Goal: Task Accomplishment & Management: Manage account settings

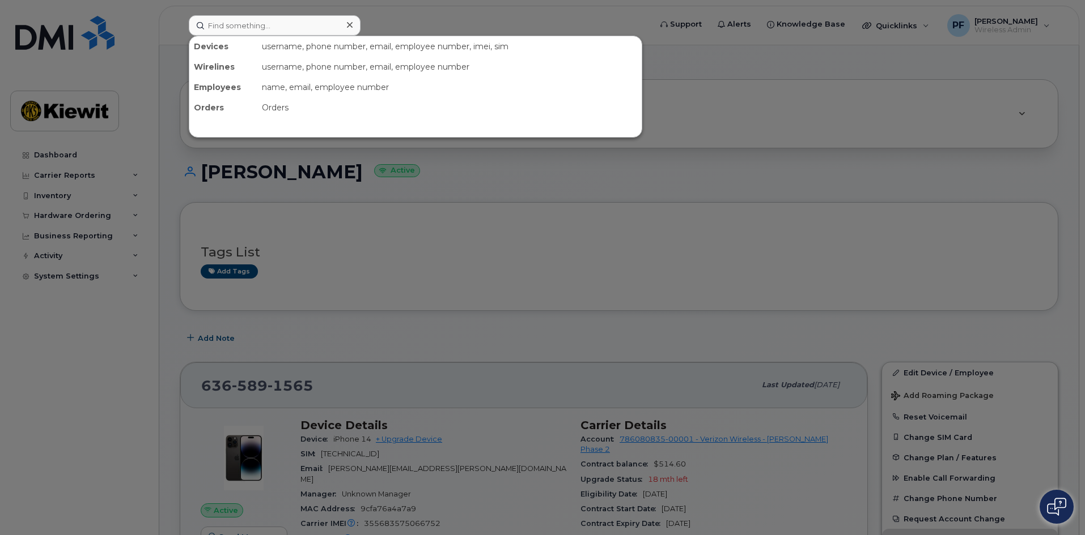
click at [212, 23] on input at bounding box center [275, 25] width 172 height 20
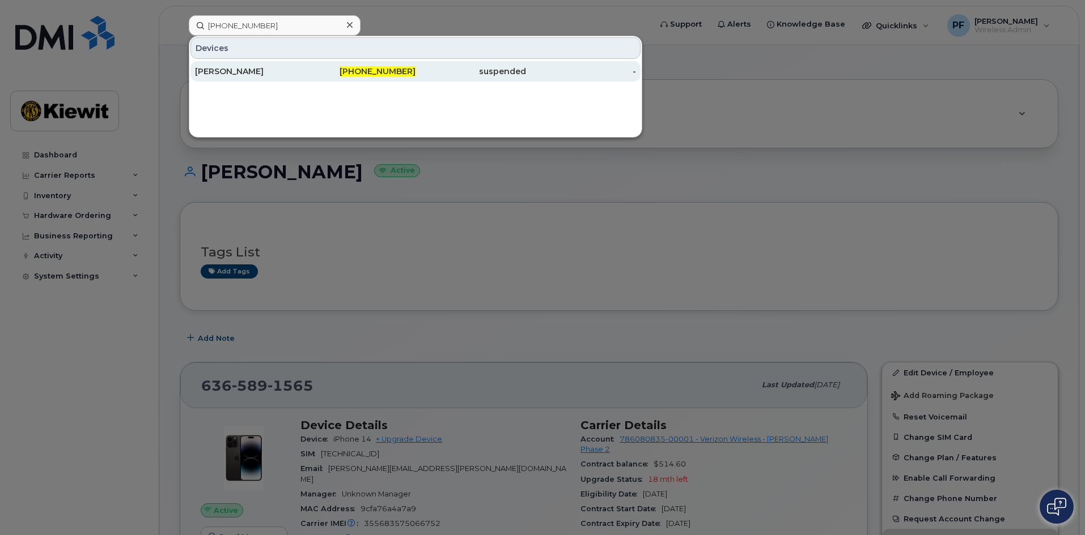
type input "580-450-1423"
click at [263, 71] on div "ALAN PIERSON" at bounding box center [250, 71] width 110 height 11
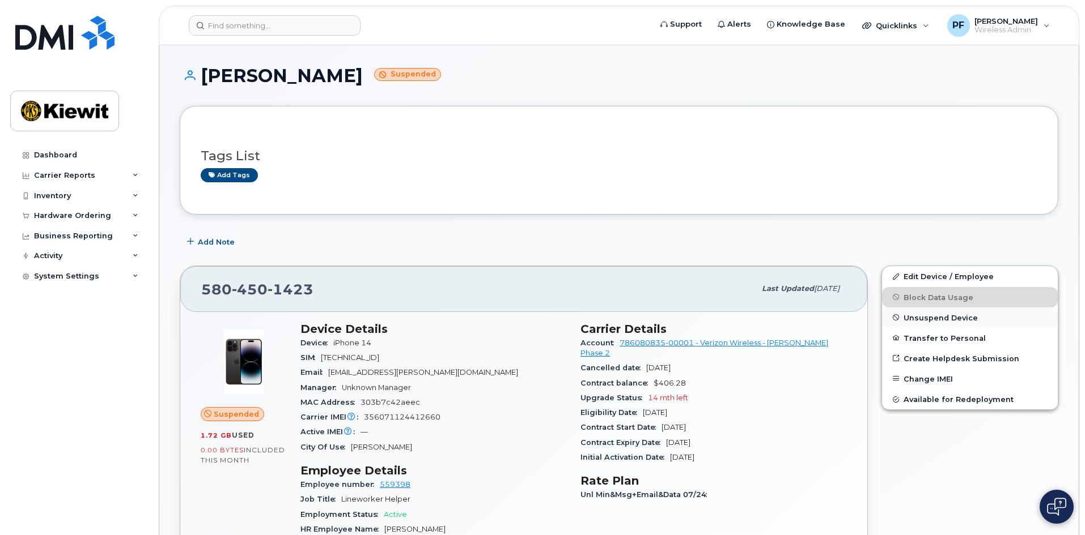
click at [934, 313] on span "Unsuspend Device" at bounding box center [940, 317] width 74 height 8
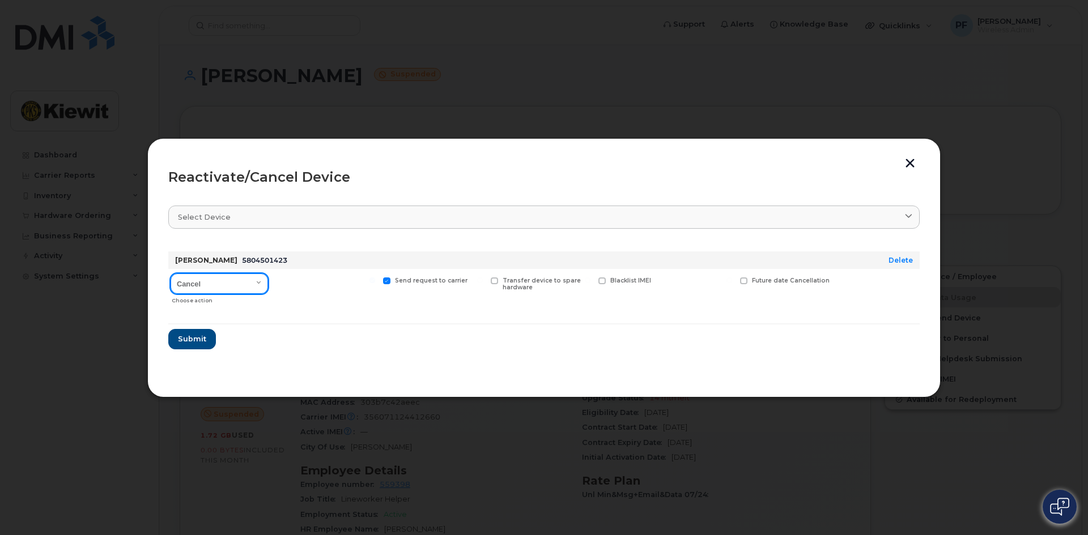
click at [237, 279] on select "Cancel Reactivate" at bounding box center [219, 284] width 97 height 20
select select "[object Object]"
click at [171, 274] on select "Cancel Reactivate" at bounding box center [219, 284] width 97 height 20
click at [292, 281] on span "Available for new activations/redeployments" at bounding box center [329, 284] width 85 height 15
click at [277, 282] on span at bounding box center [278, 281] width 7 height 7
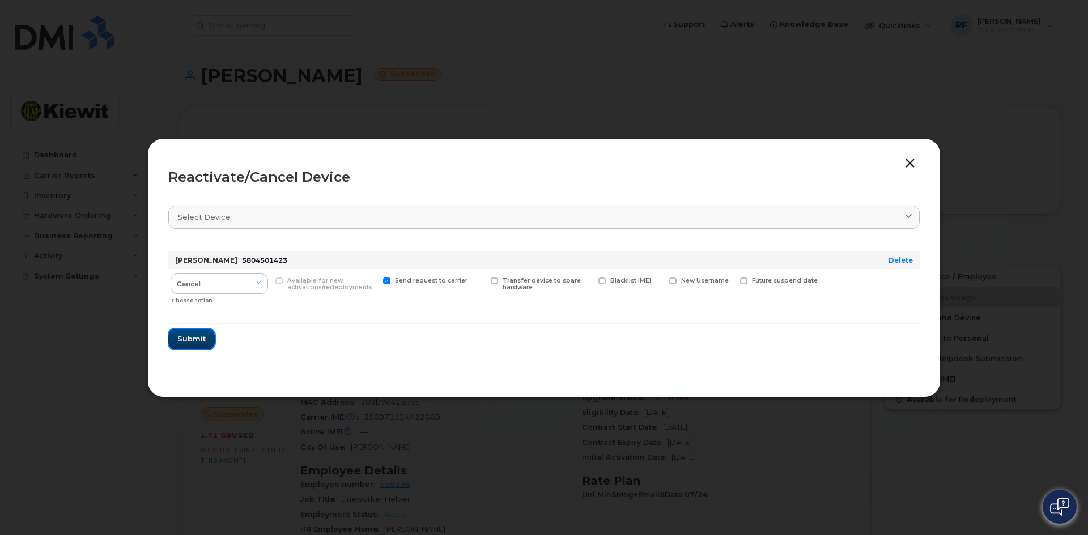
click at [196, 337] on span "Submit" at bounding box center [191, 339] width 28 height 11
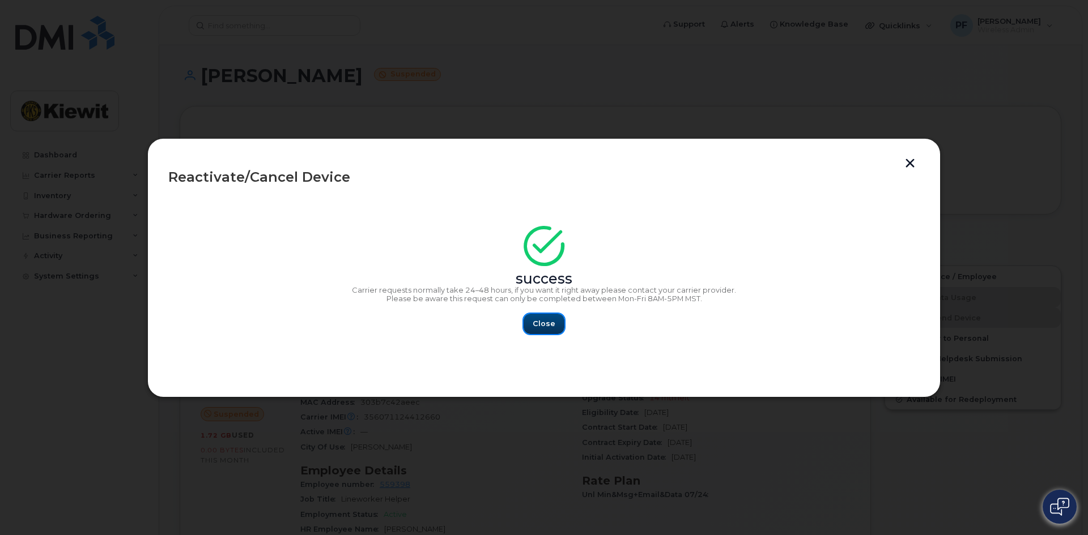
click at [550, 326] on span "Close" at bounding box center [544, 323] width 23 height 11
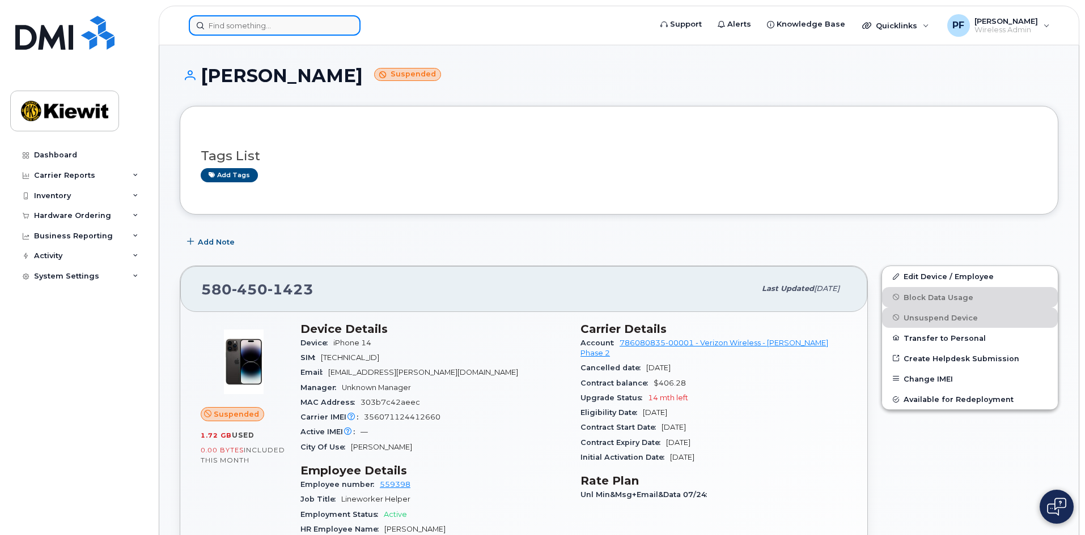
click at [274, 25] on input at bounding box center [275, 25] width 172 height 20
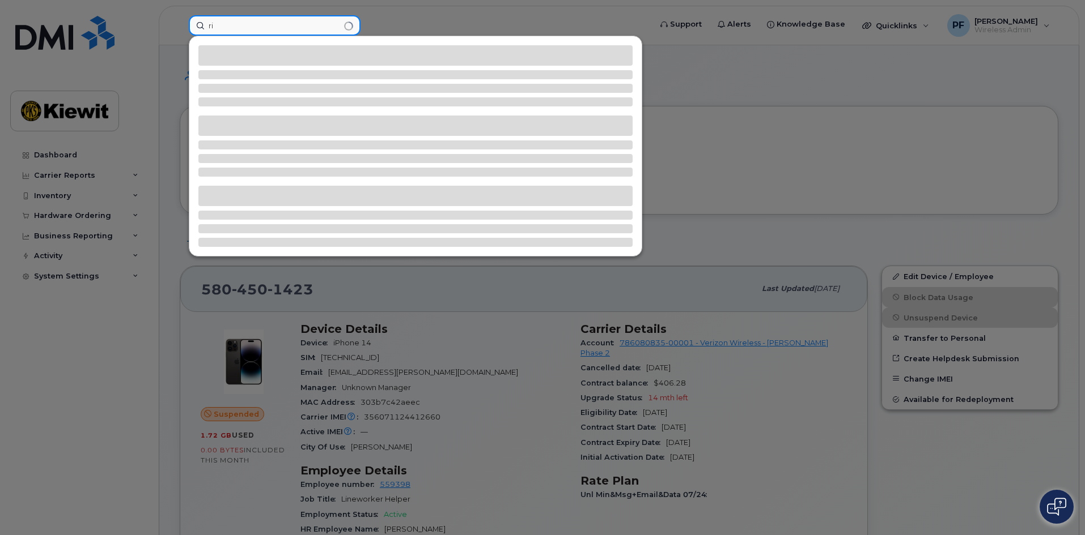
type input "r"
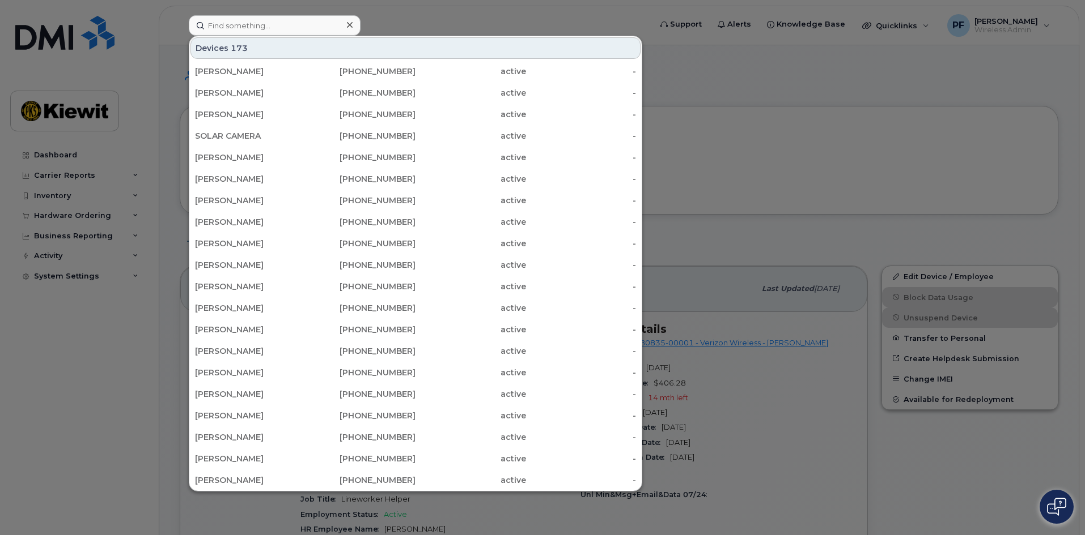
click at [943, 245] on div at bounding box center [542, 267] width 1085 height 535
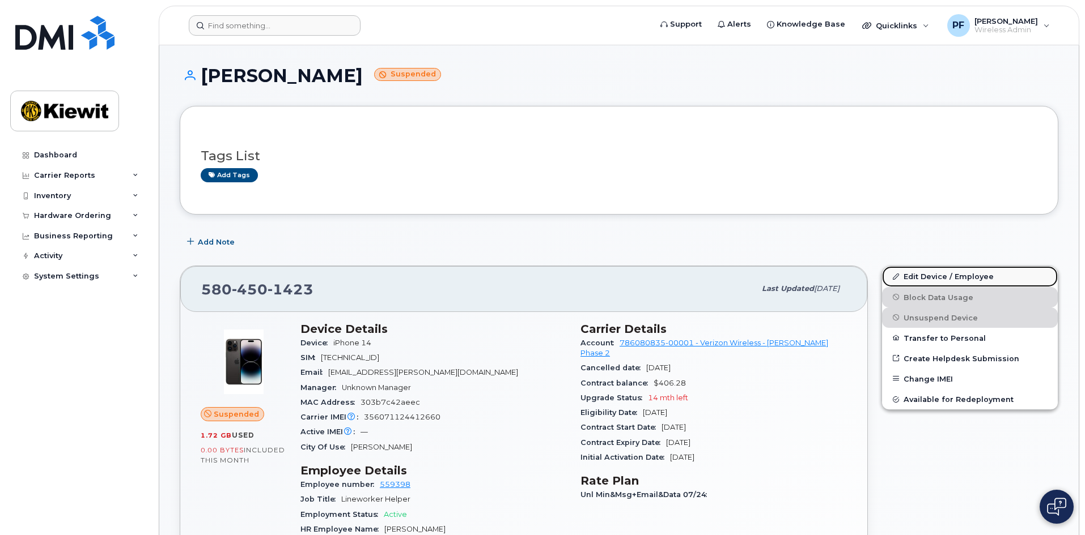
click at [927, 277] on link "Edit Device / Employee" at bounding box center [970, 276] width 176 height 20
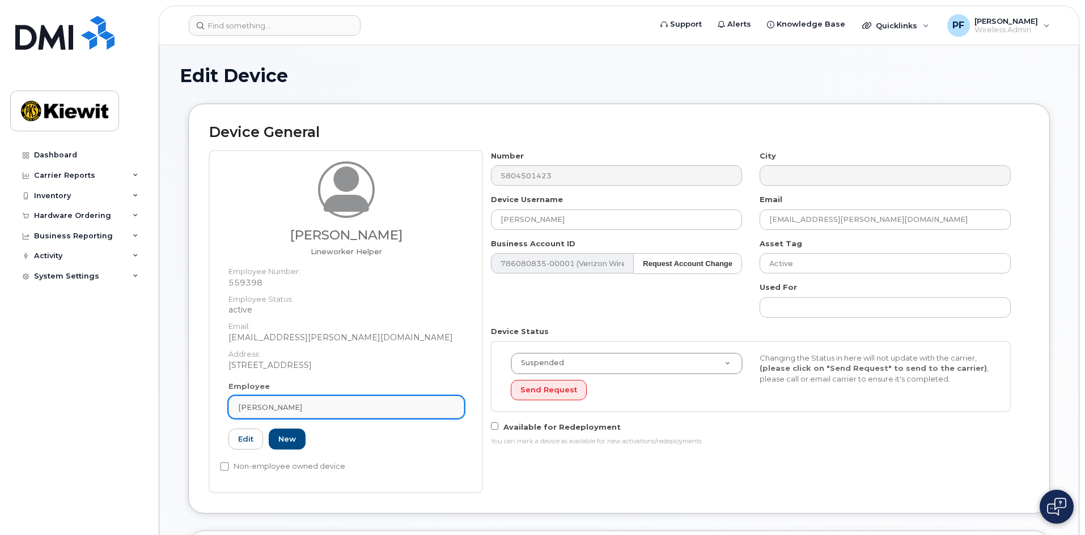
click at [333, 396] on link "Esnaider Mejia" at bounding box center [346, 407] width 236 height 23
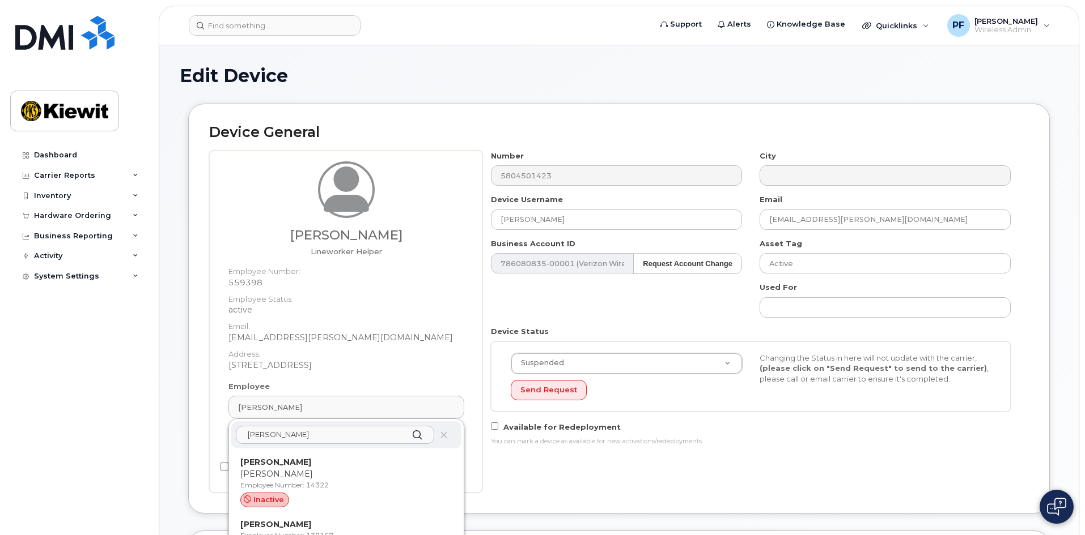
scroll to position [57, 0]
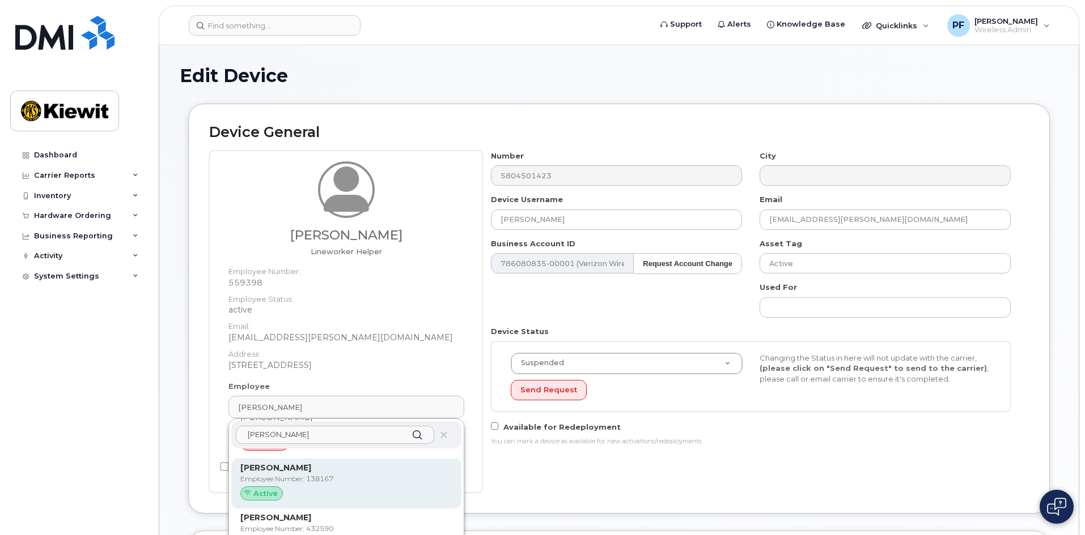
type input "richard watson"
click at [325, 485] on div "Richard Watson Employee Number: 138167 Active" at bounding box center [346, 484] width 212 height 44
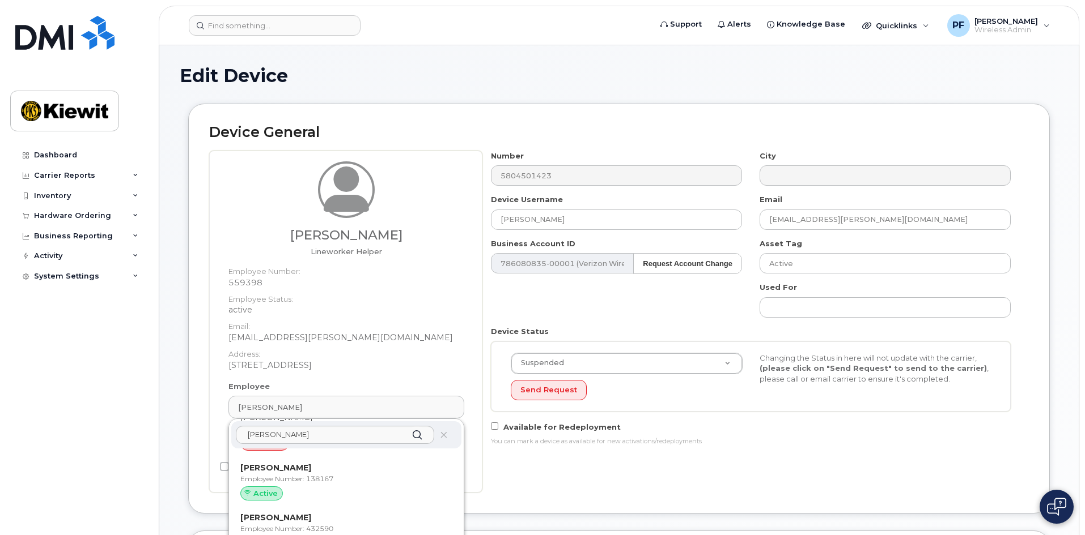
type input "138167"
type input "Richard Watson"
type input "richard.watson@kiewit.com"
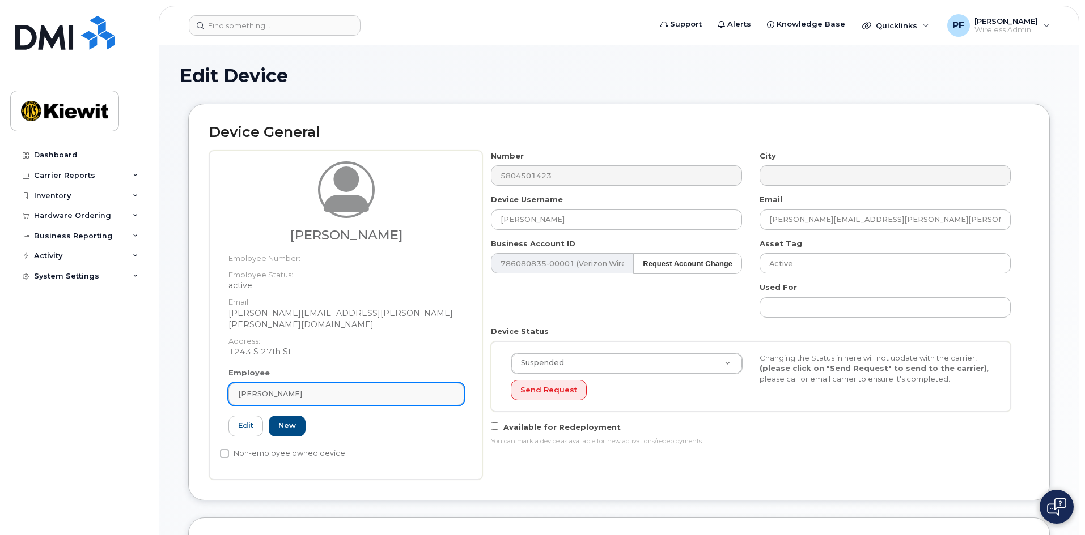
click at [347, 389] on div "Richard Watson" at bounding box center [346, 394] width 216 height 11
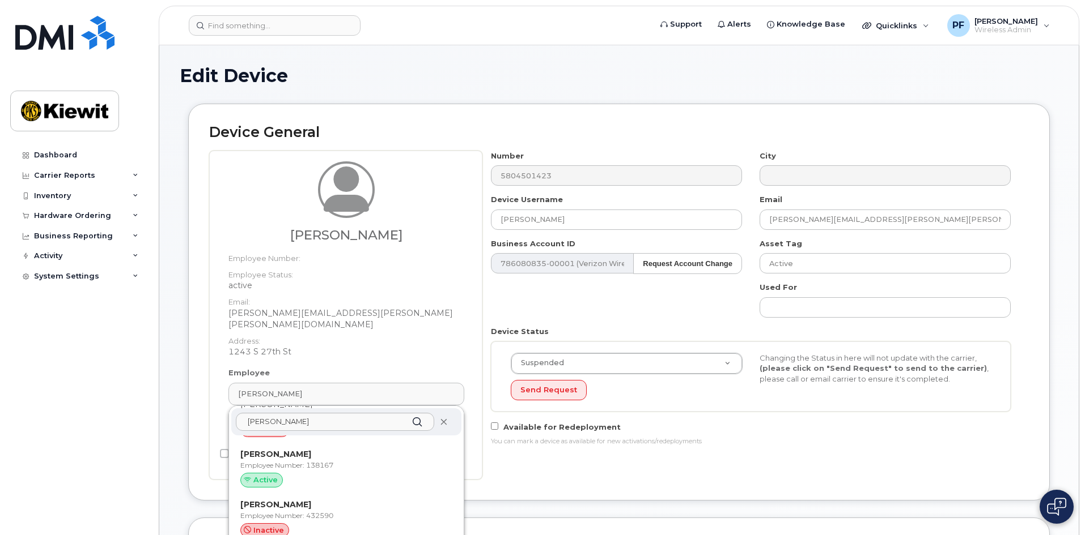
click at [441, 419] on icon at bounding box center [443, 422] width 7 height 7
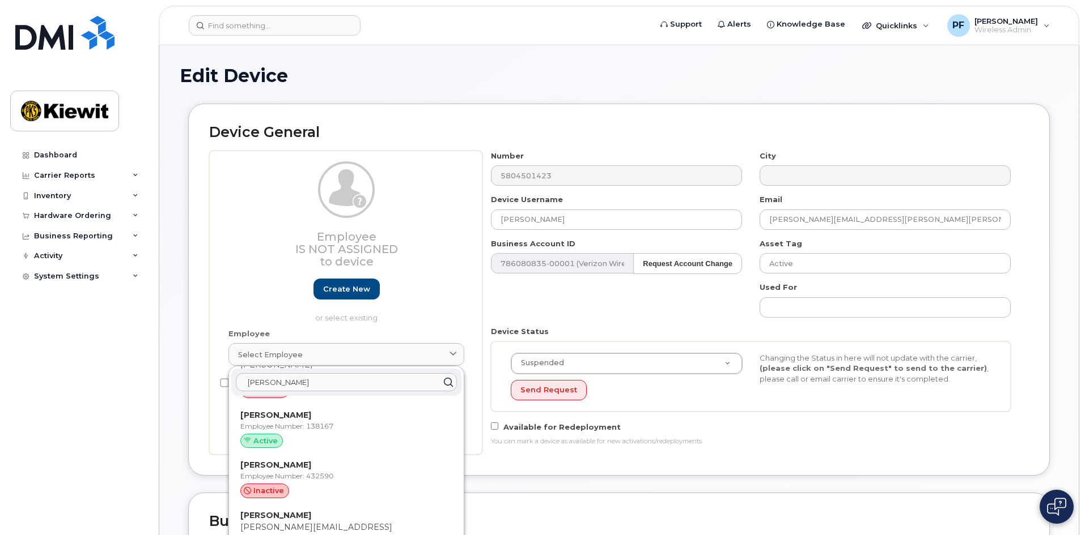
scroll to position [44, 0]
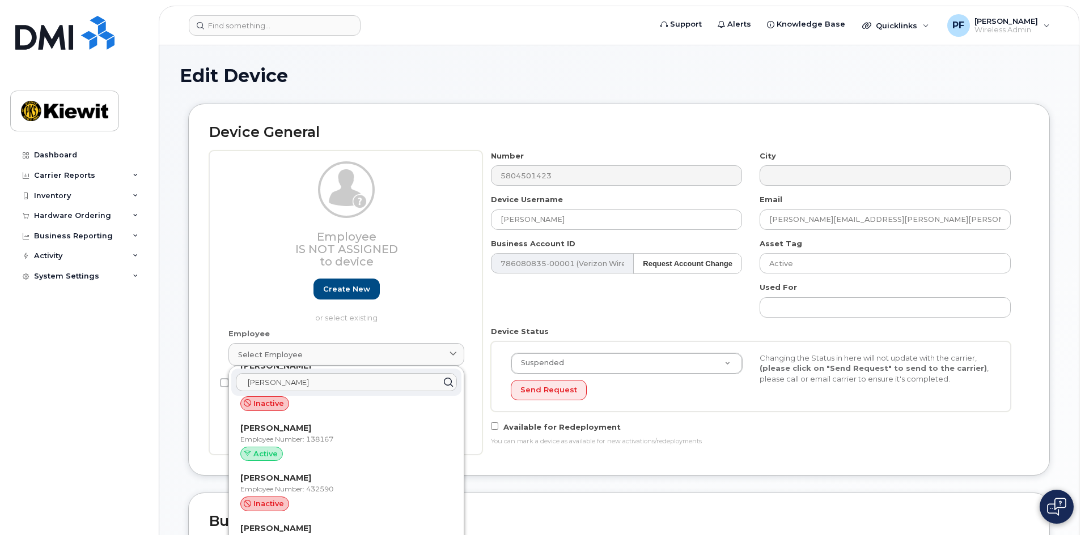
drag, startPoint x: 333, startPoint y: 386, endPoint x: 90, endPoint y: 375, distance: 242.8
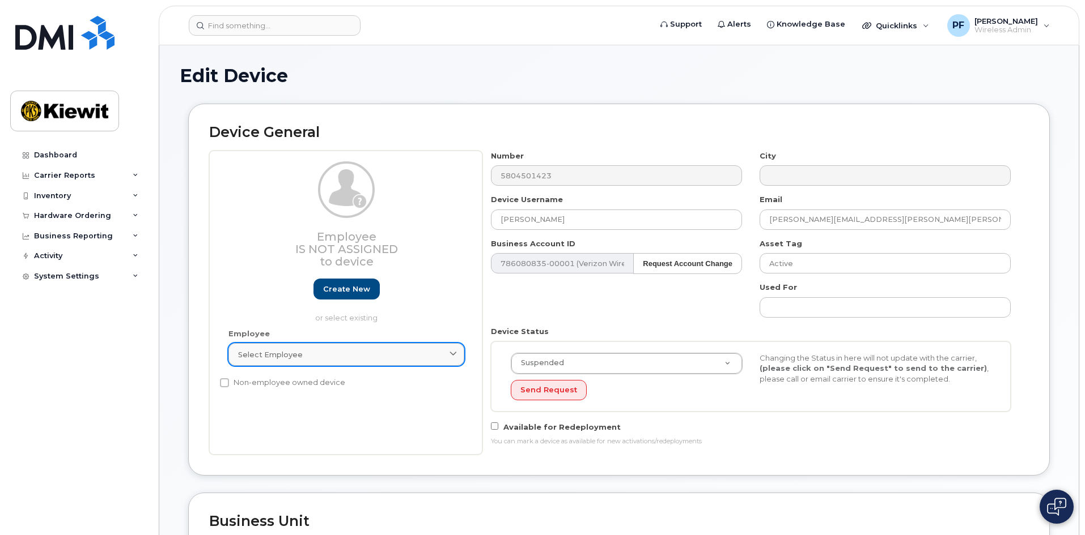
click at [317, 356] on div "Select employee" at bounding box center [346, 355] width 216 height 11
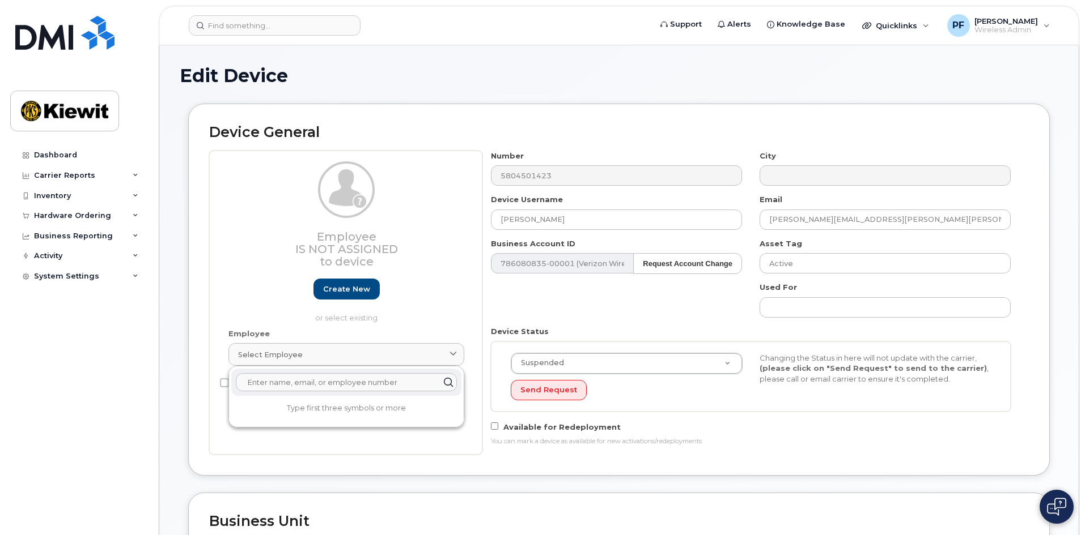
scroll to position [0, 0]
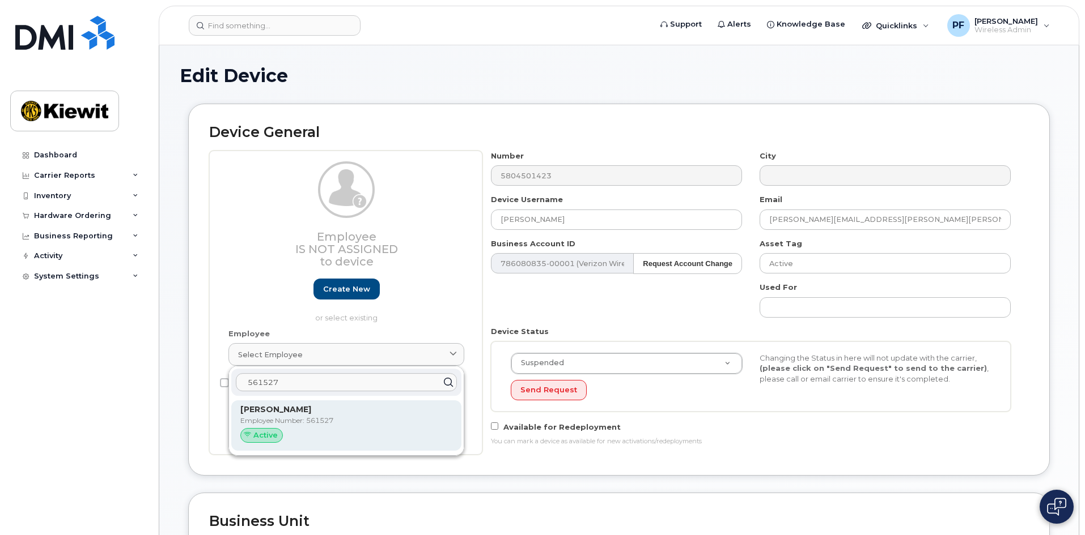
type input "561527"
click at [320, 414] on p "[PERSON_NAME]" at bounding box center [346, 410] width 212 height 12
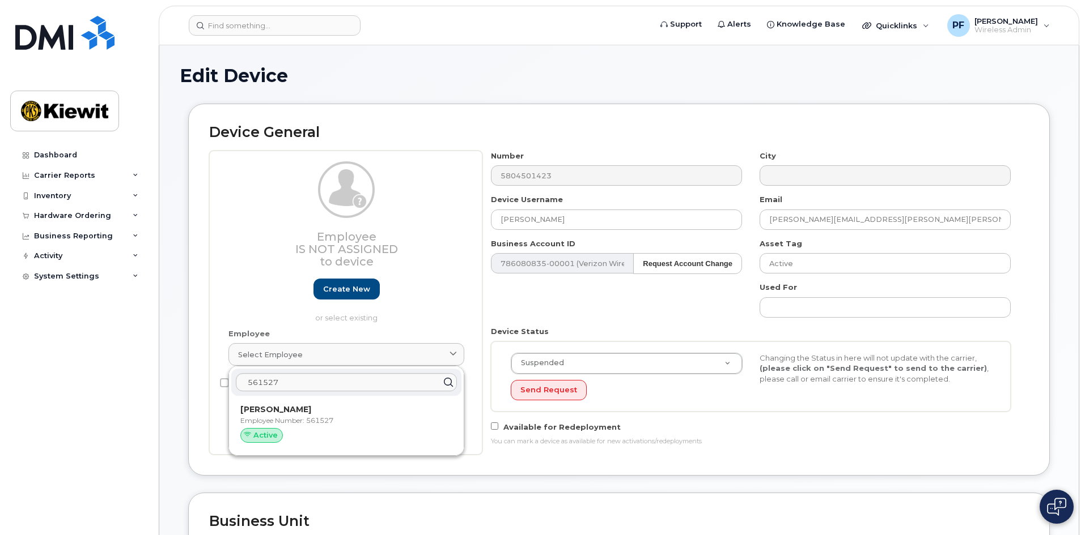
type input "561527"
type input "[PERSON_NAME][EMAIL_ADDRESS][PERSON_NAME][DOMAIN_NAME]"
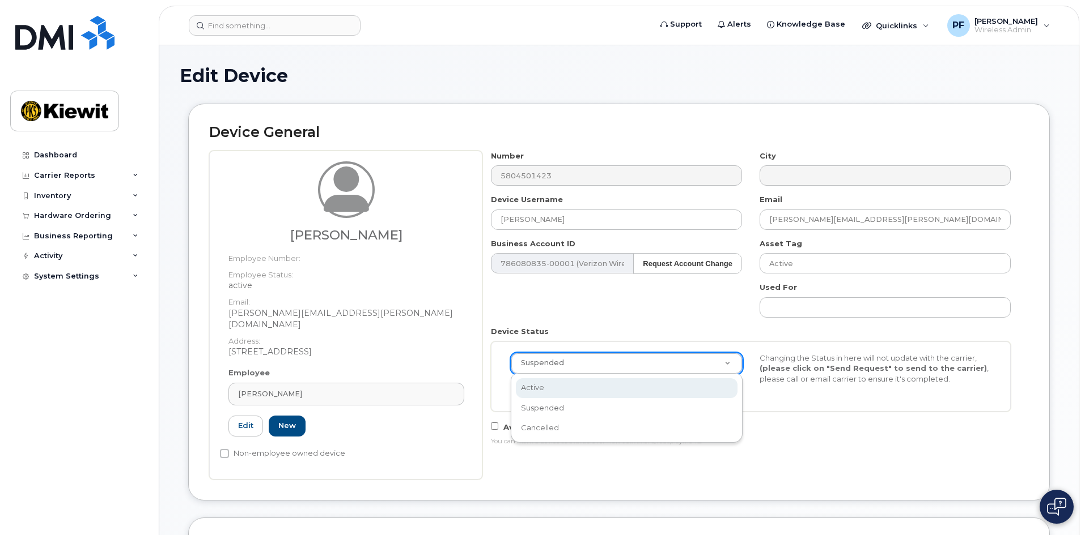
select select "active"
click at [547, 389] on button "Send Request" at bounding box center [549, 390] width 76 height 21
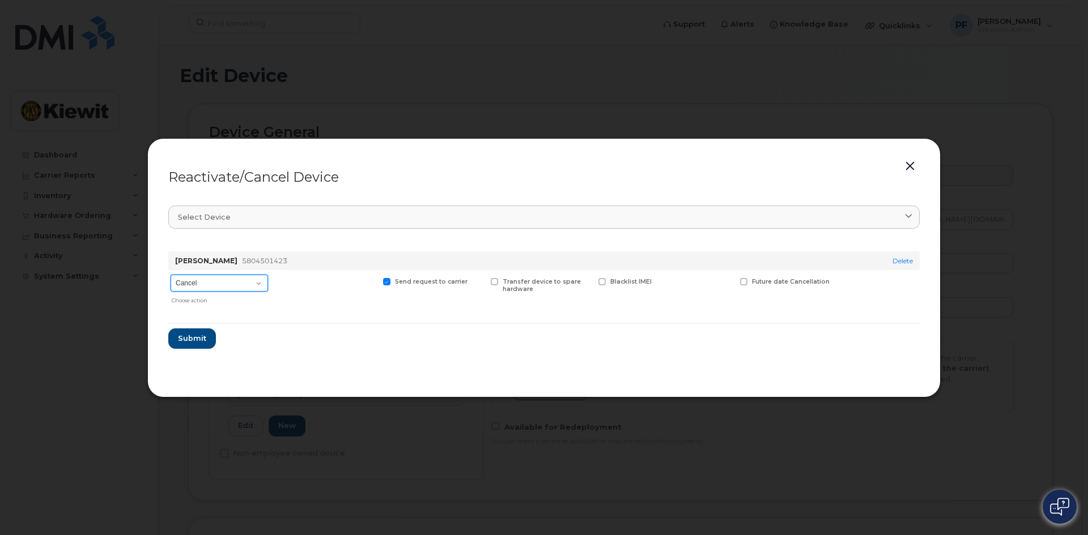
click at [219, 282] on select "Cancel Reactivate" at bounding box center [219, 283] width 97 height 17
select select "[object Object]"
click at [171, 275] on select "Cancel Reactivate" at bounding box center [219, 283] width 97 height 17
click at [195, 341] on span "Submit" at bounding box center [191, 338] width 28 height 11
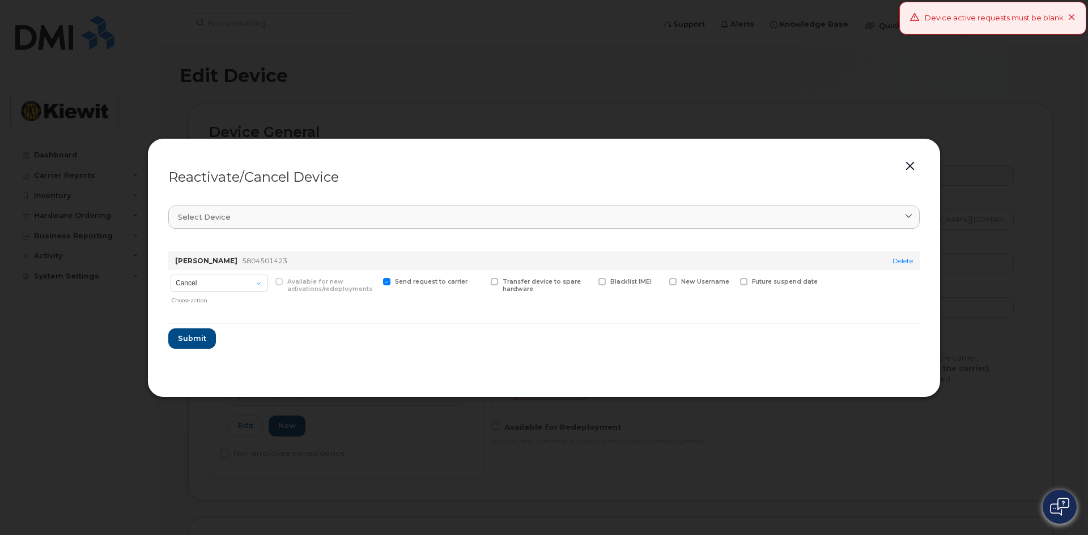
click at [910, 161] on button "button" at bounding box center [910, 167] width 17 height 16
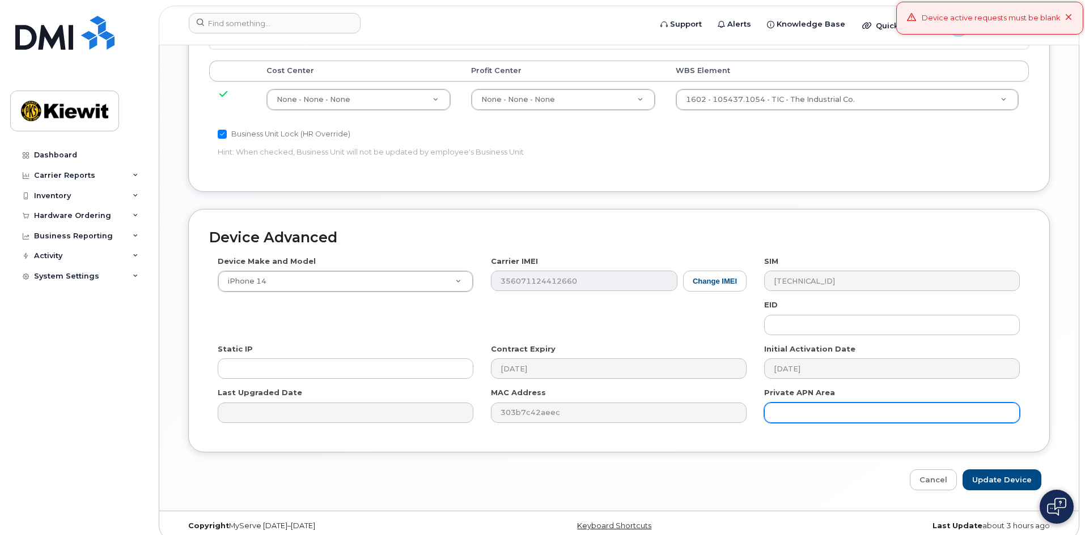
scroll to position [605, 0]
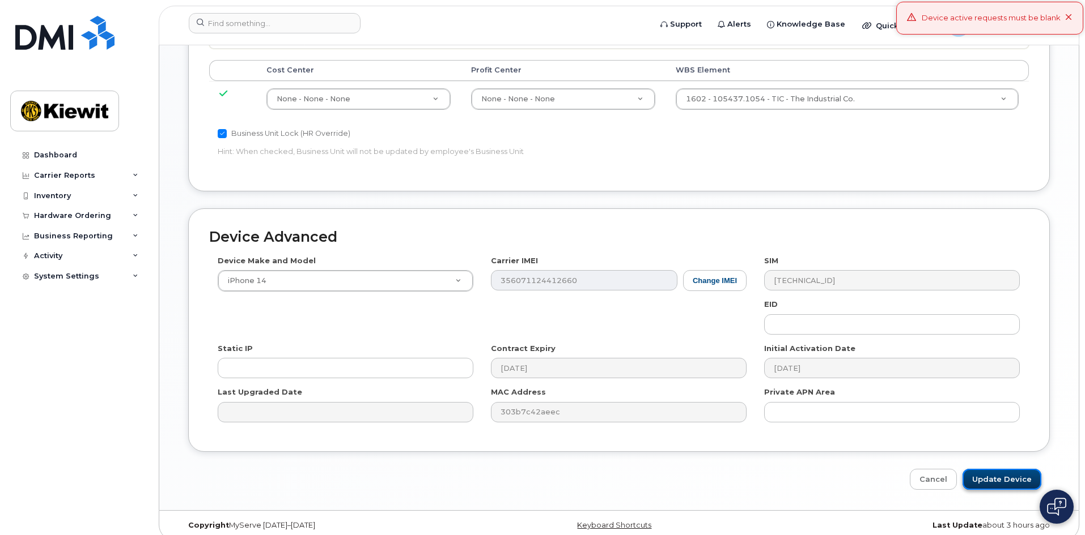
click at [1004, 473] on input "Update Device" at bounding box center [1001, 479] width 79 height 21
type input "Saving..."
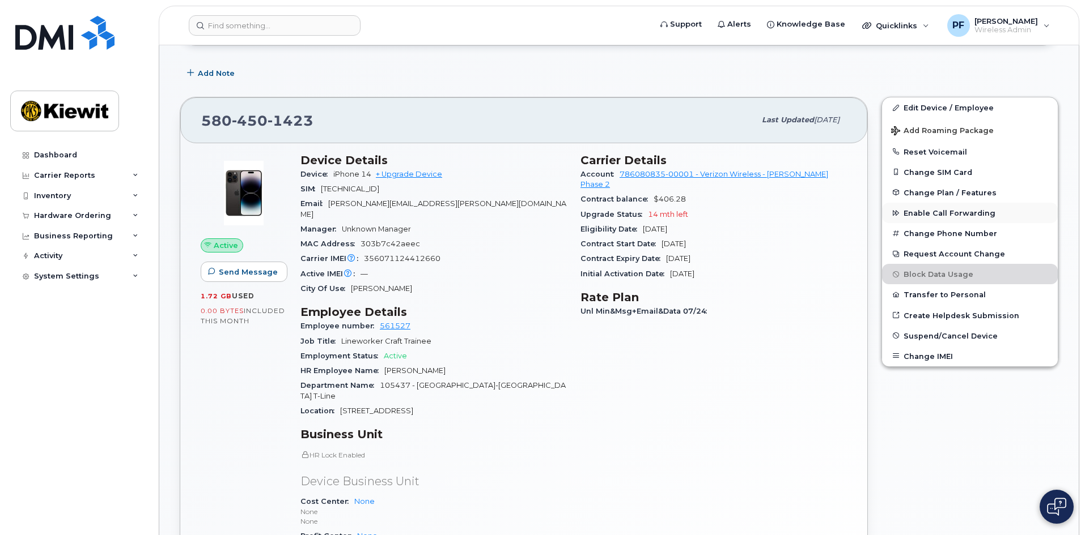
scroll to position [113, 0]
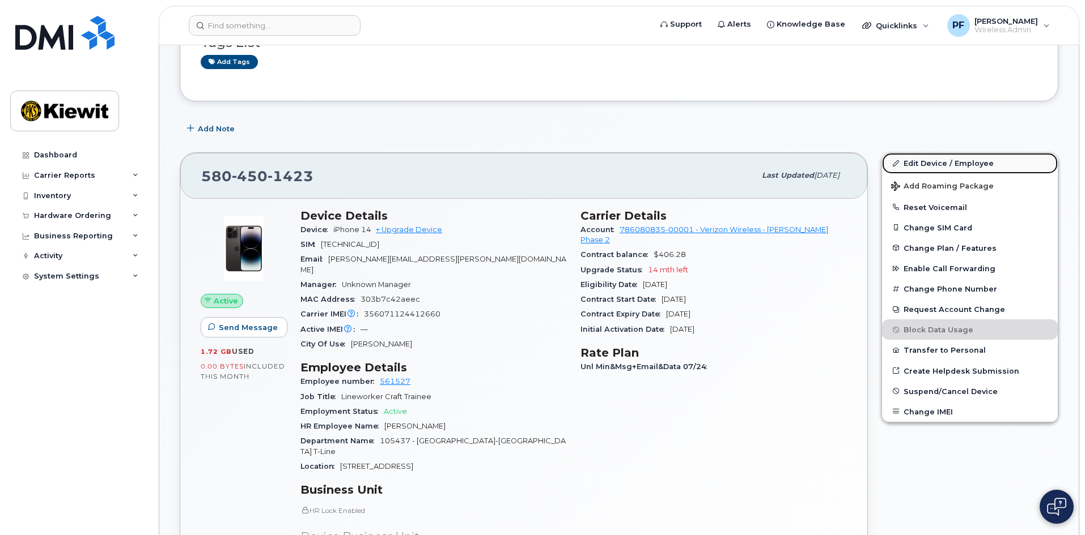
click at [920, 159] on link "Edit Device / Employee" at bounding box center [970, 163] width 176 height 20
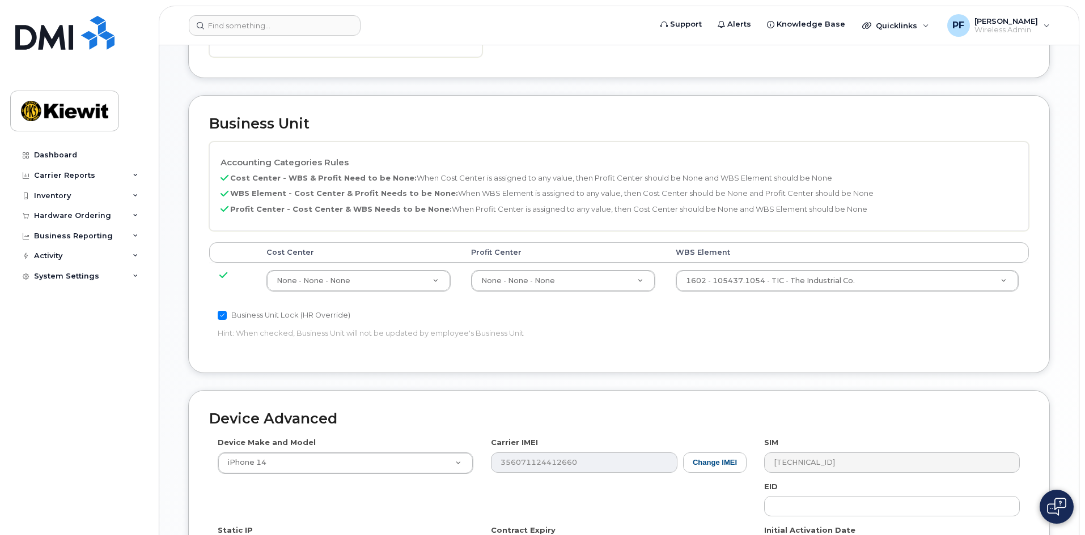
scroll to position [453, 0]
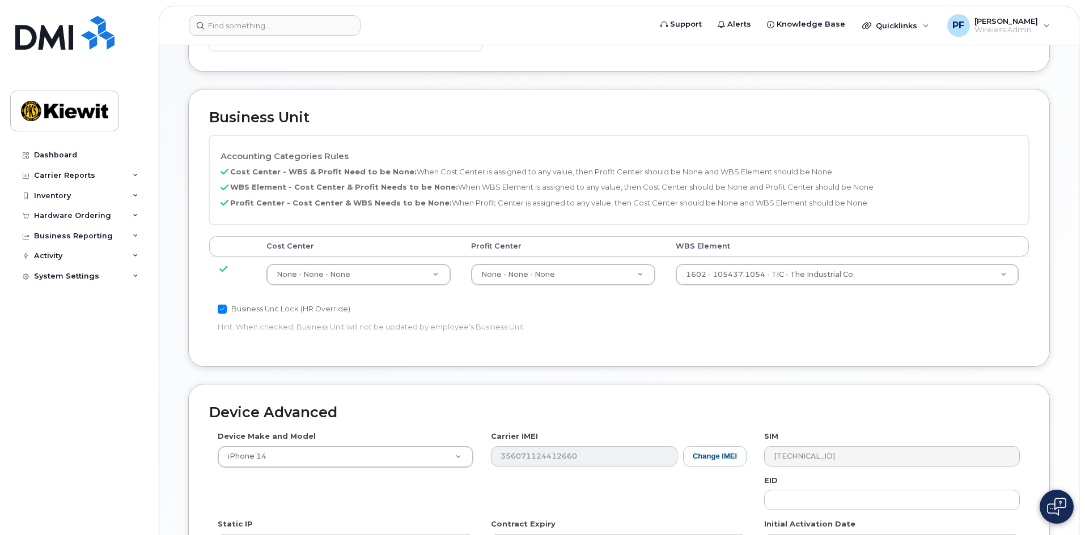
click at [809, 276] on td "1602 - 105437.1054 - TIC - The Industrial Co. 30147496" at bounding box center [846, 275] width 363 height 36
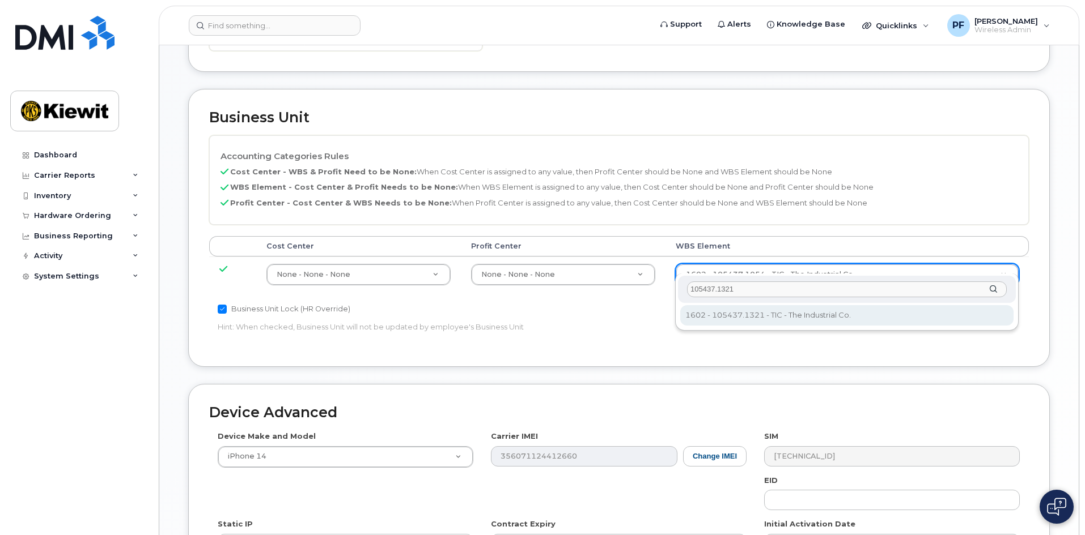
type input "105437.1321"
type input "30147613"
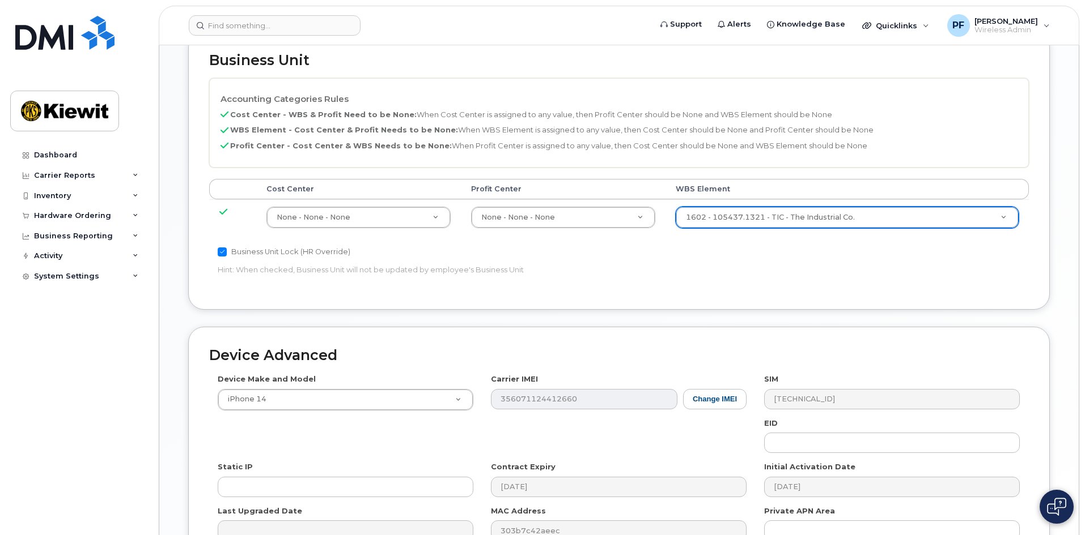
scroll to position [629, 0]
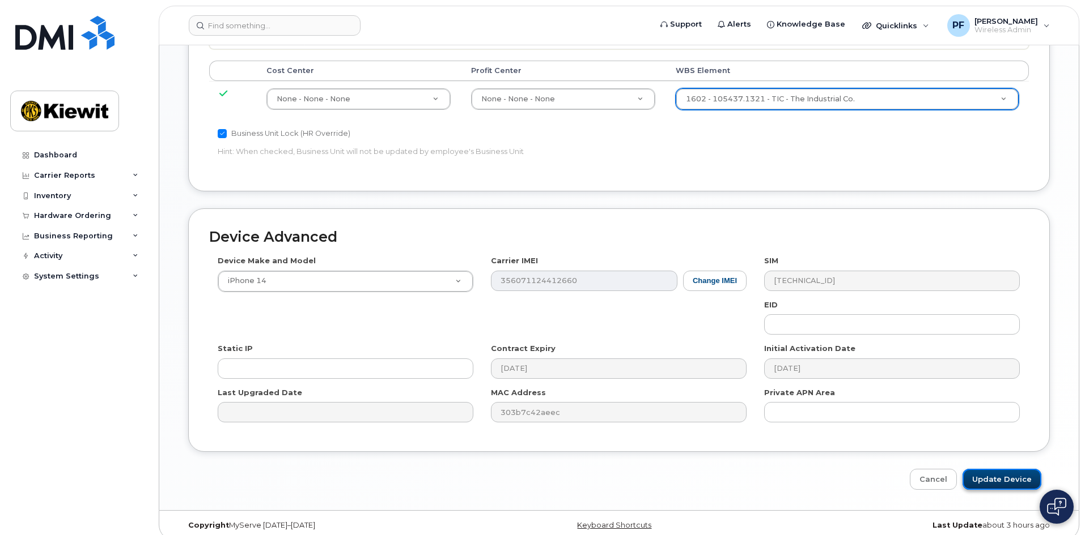
click at [1009, 471] on input "Update Device" at bounding box center [1001, 479] width 79 height 21
type input "Saving..."
